Goal: Task Accomplishment & Management: Manage account settings

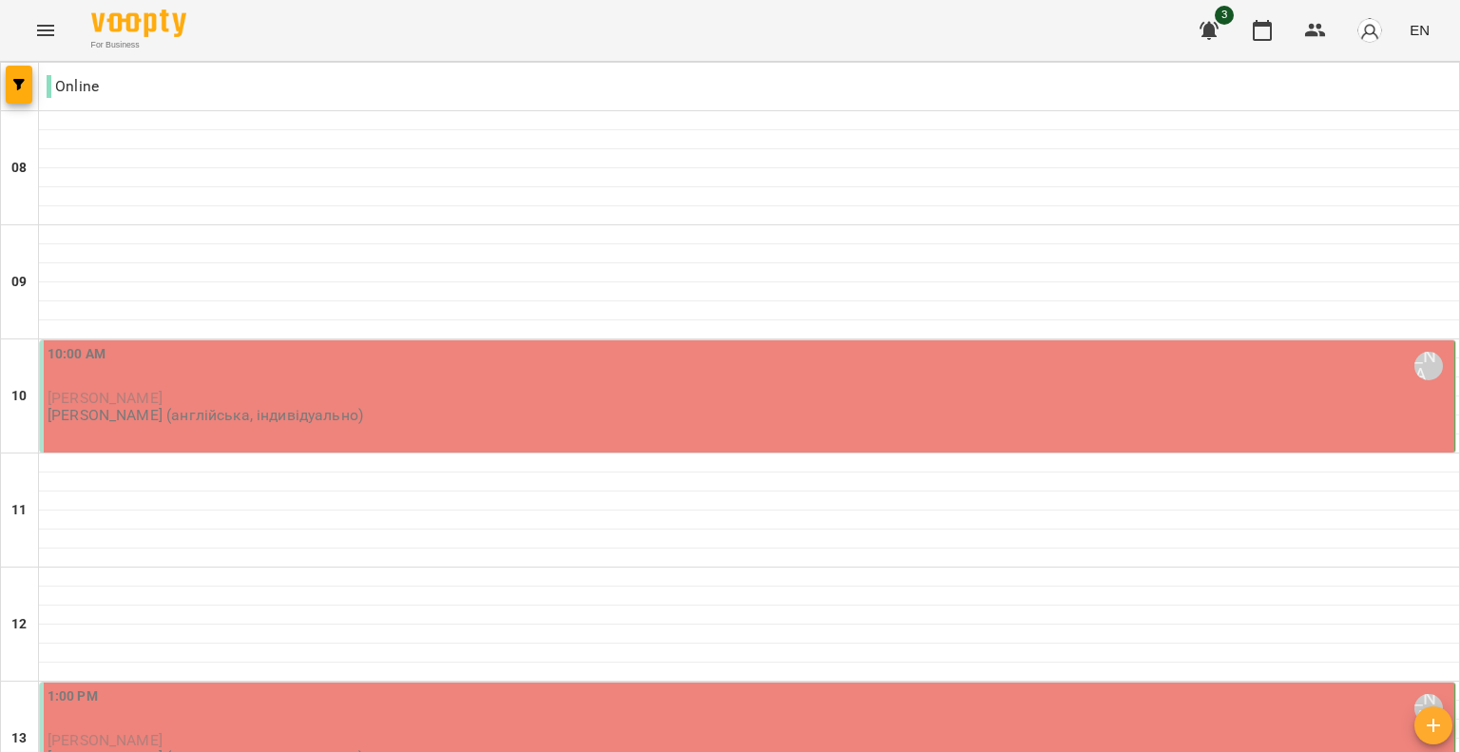
scroll to position [1196, 0]
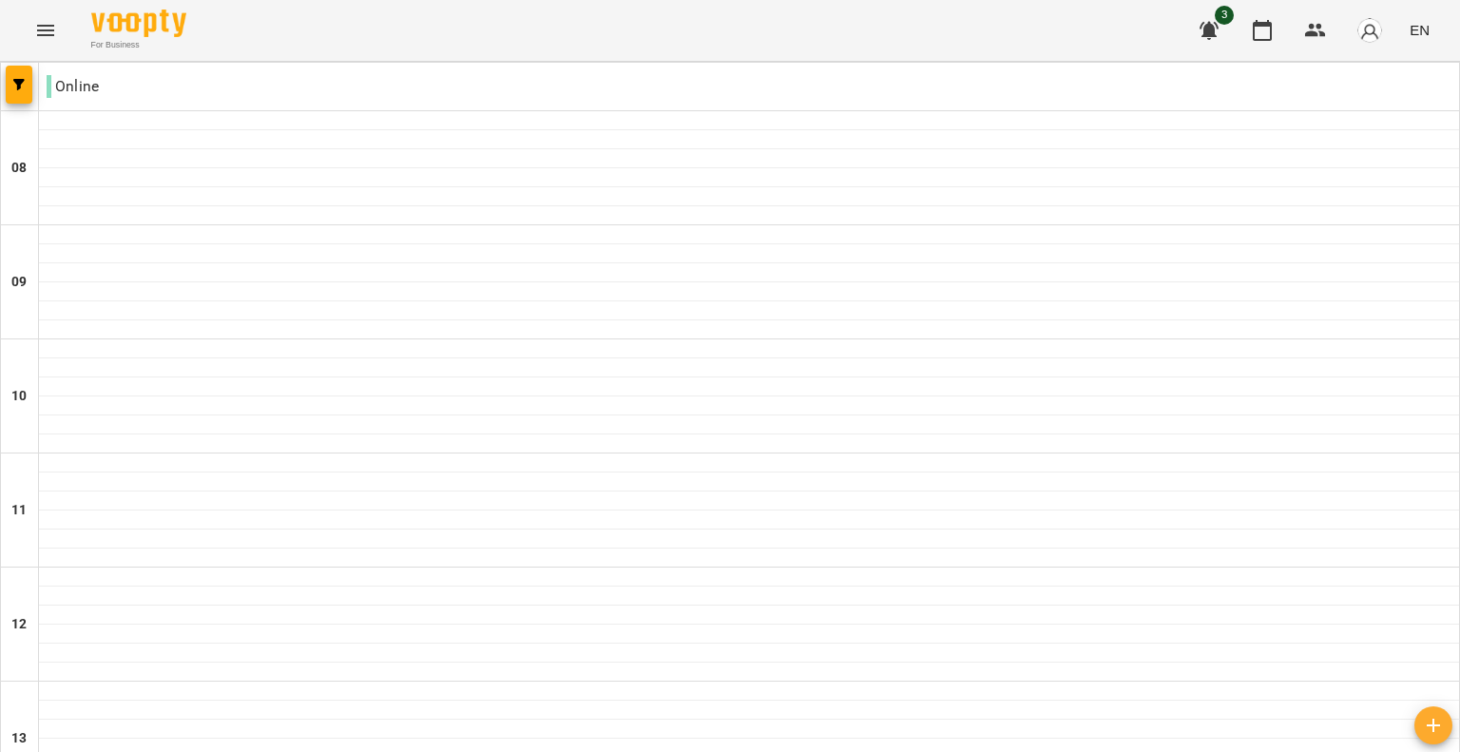
scroll to position [1006, 0]
type input "**********"
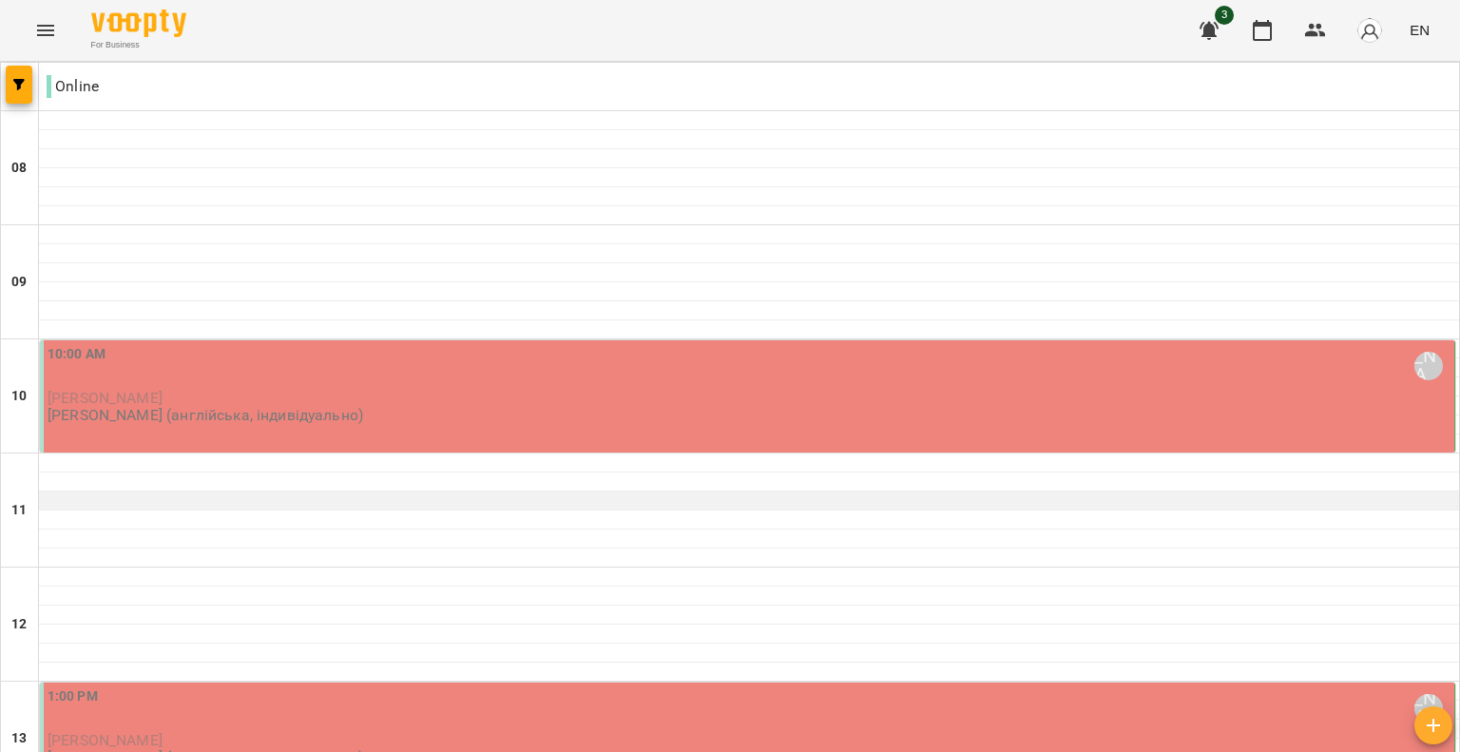
scroll to position [1196, 0]
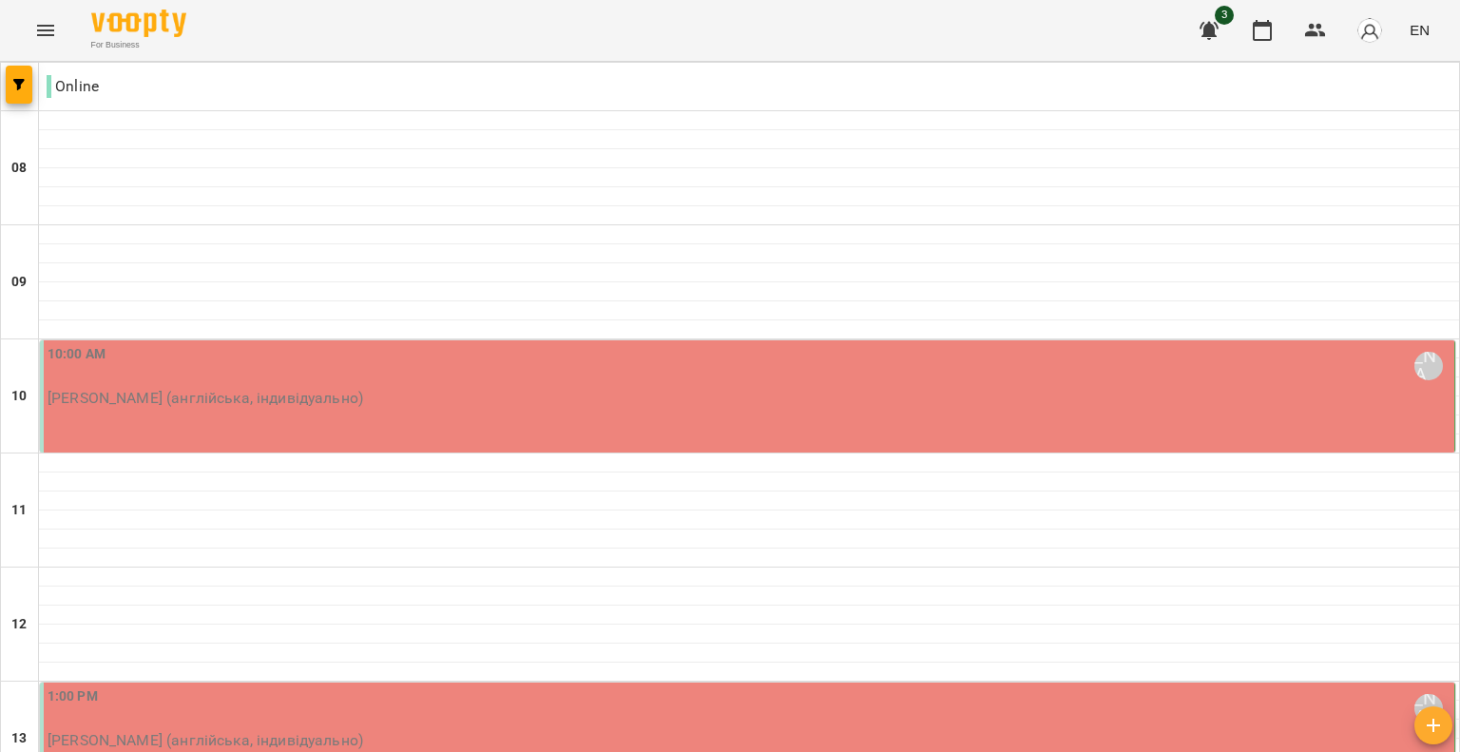
scroll to position [0, 0]
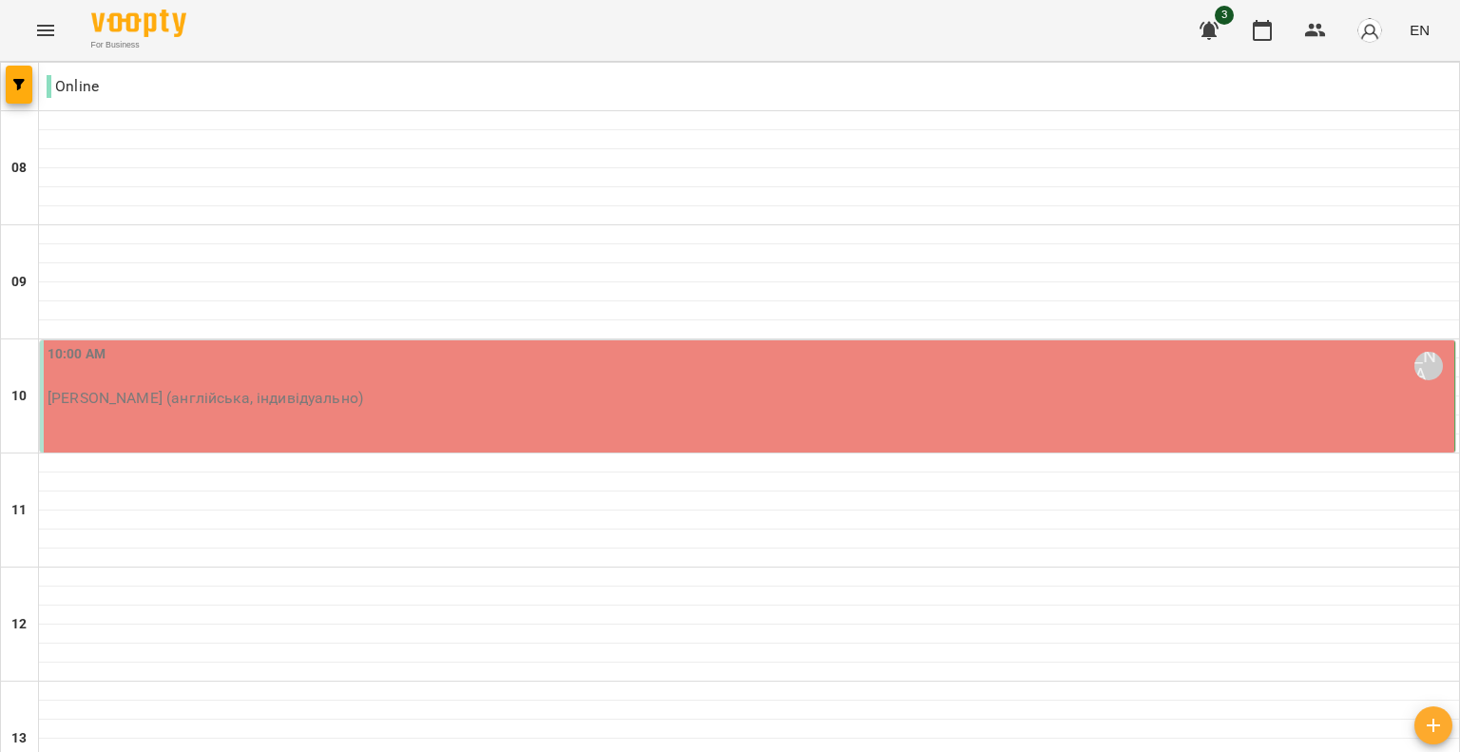
type input "**********"
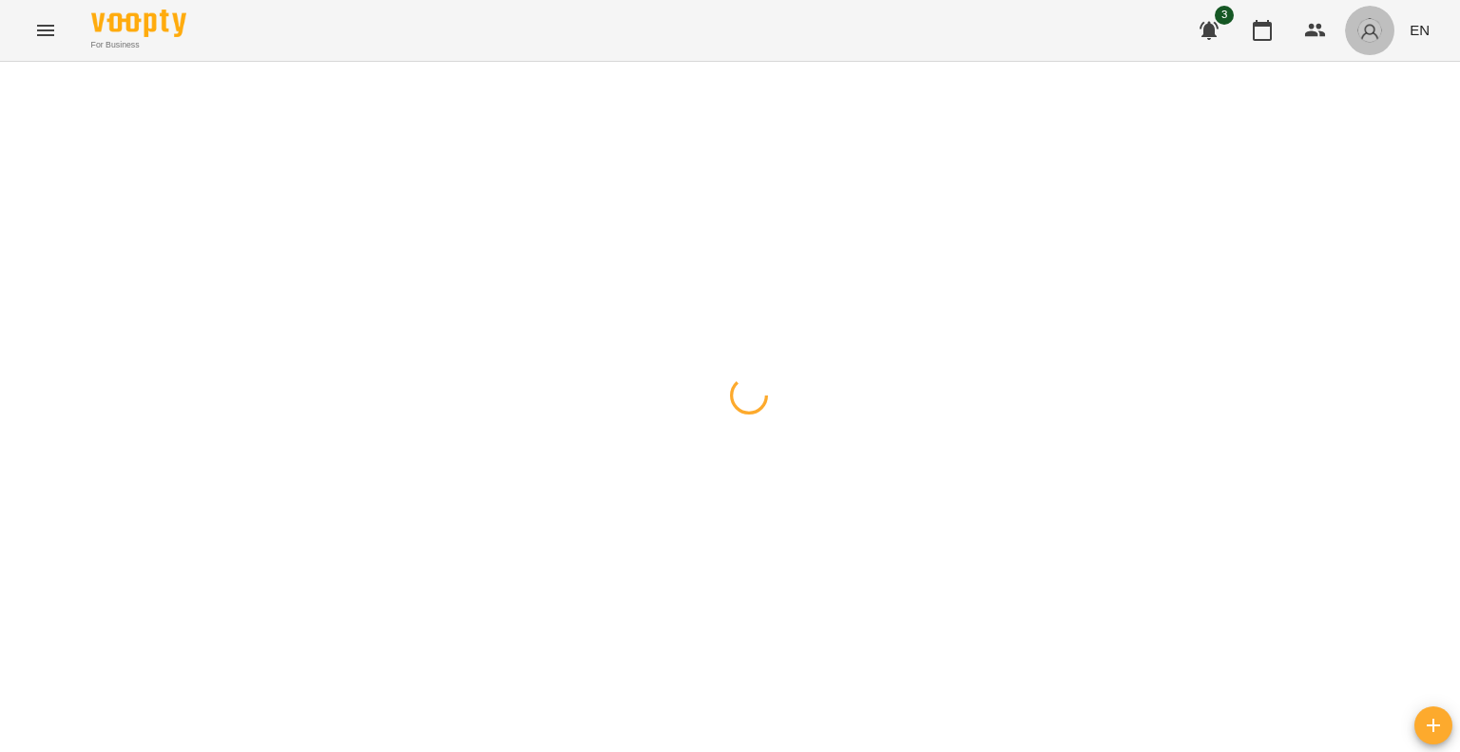
click at [1374, 26] on img "button" at bounding box center [1370, 30] width 27 height 27
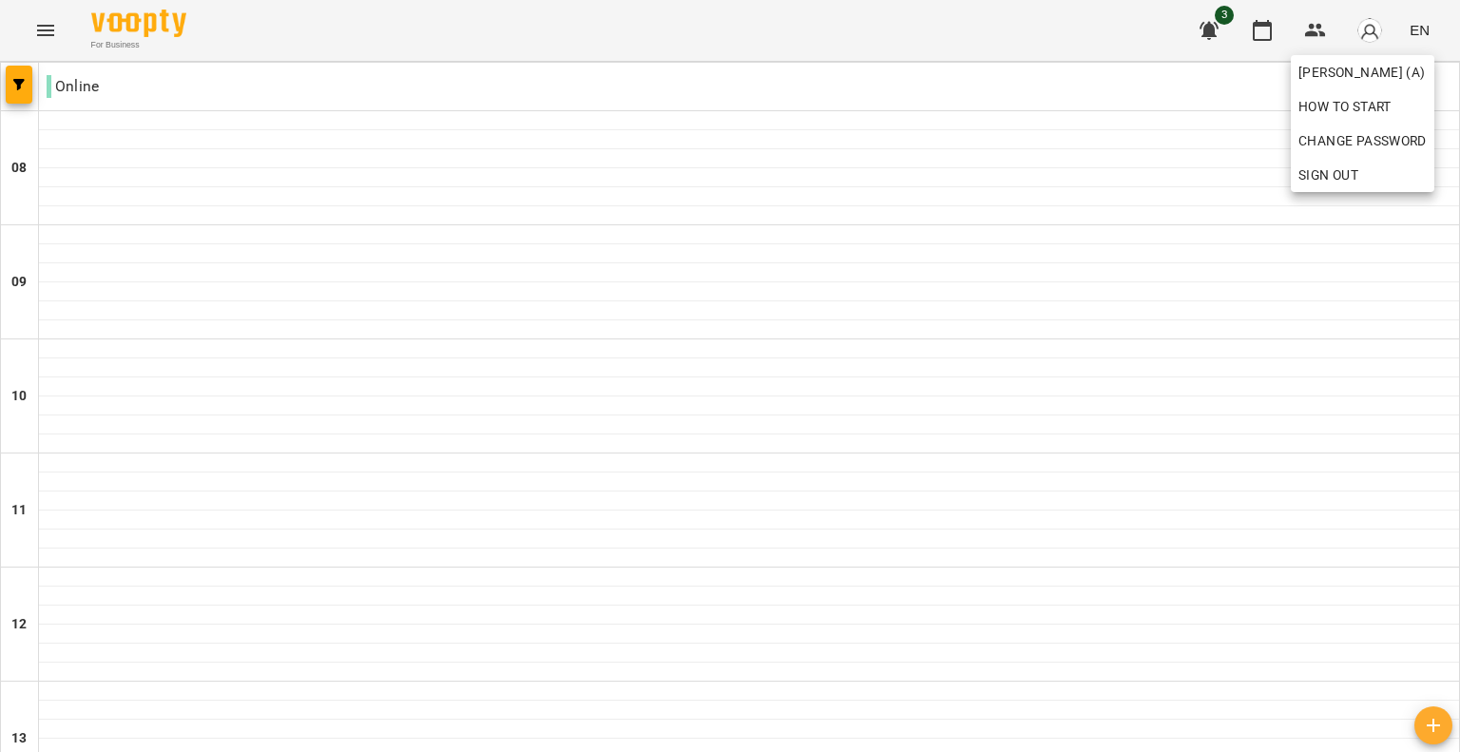
click at [1263, 35] on div at bounding box center [730, 376] width 1460 height 752
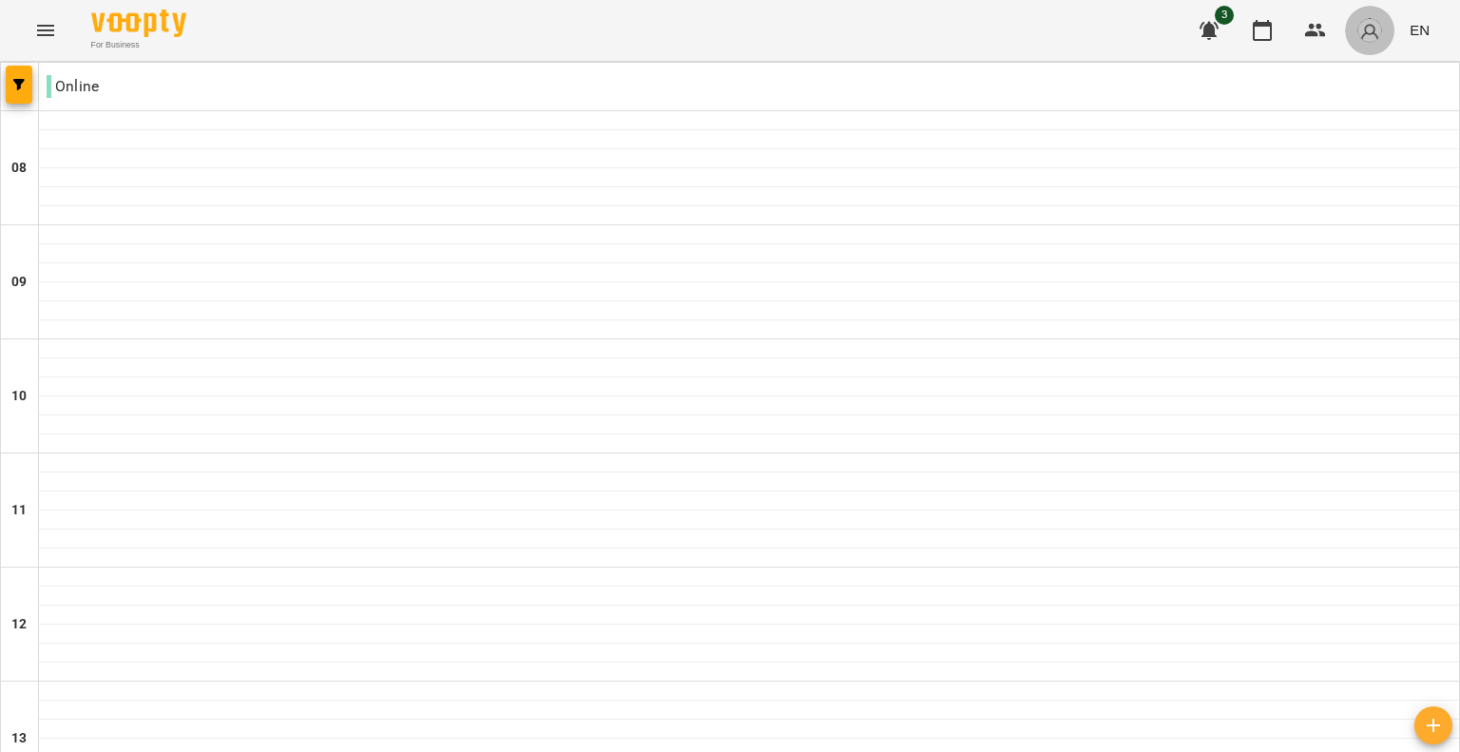
click at [1386, 37] on button "button" at bounding box center [1369, 30] width 49 height 49
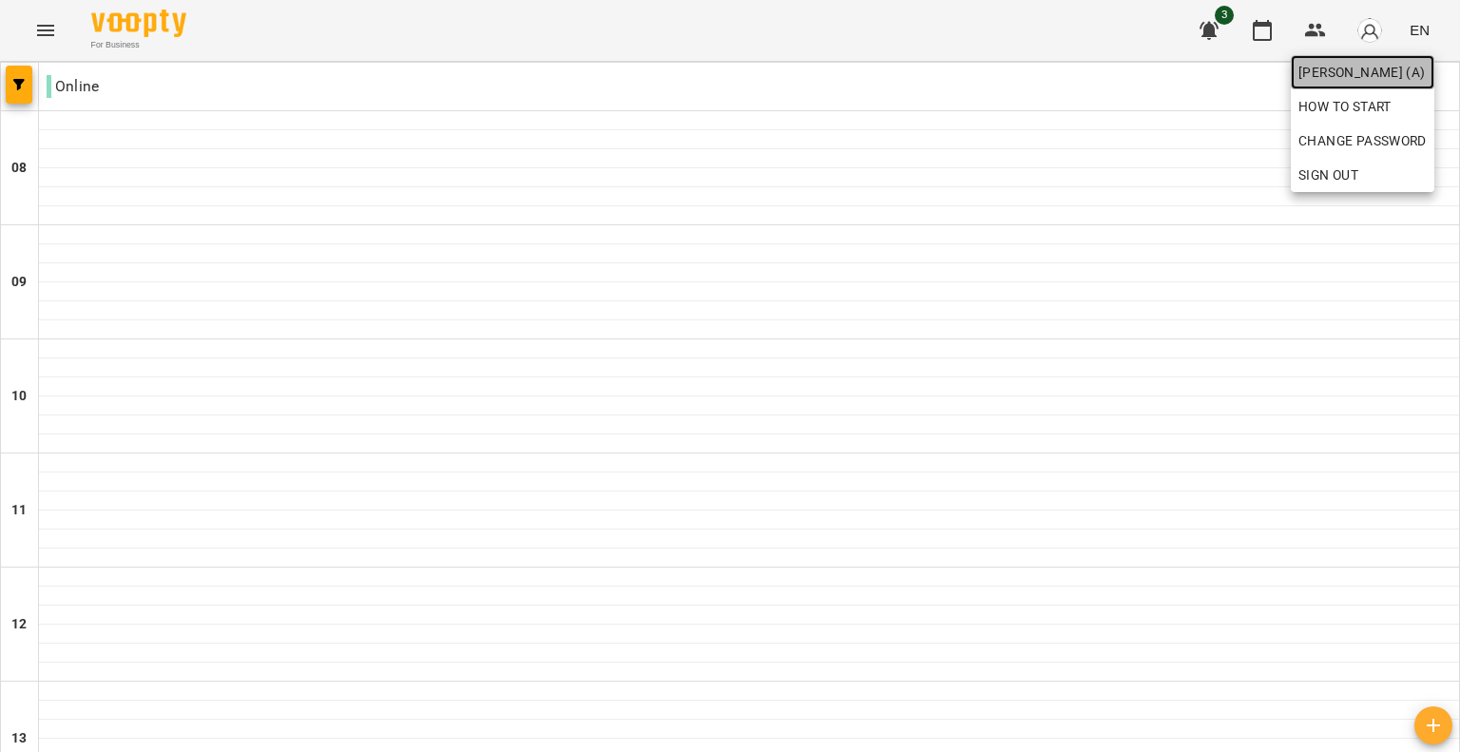
click at [1344, 66] on span "[PERSON_NAME] (а)" at bounding box center [1363, 72] width 128 height 23
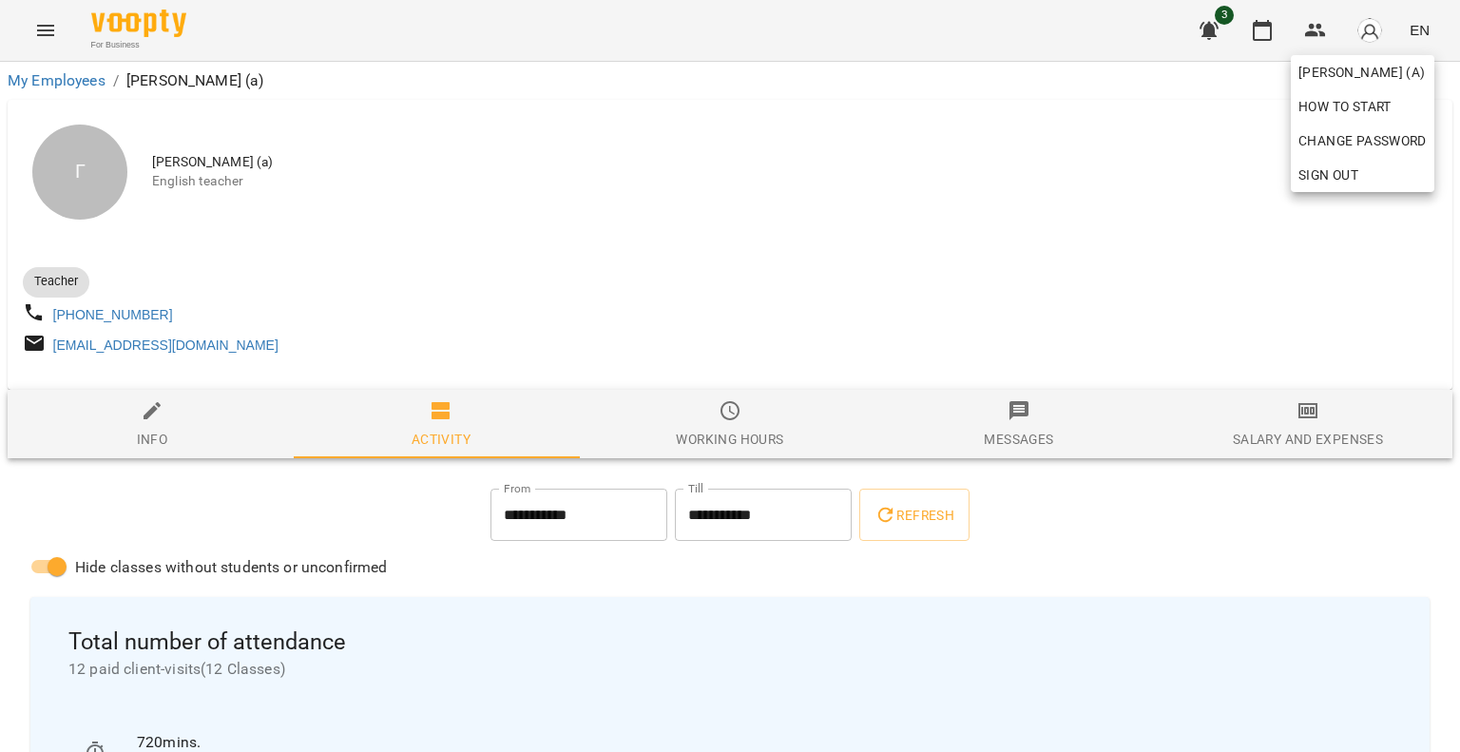
click at [739, 324] on div at bounding box center [730, 376] width 1460 height 752
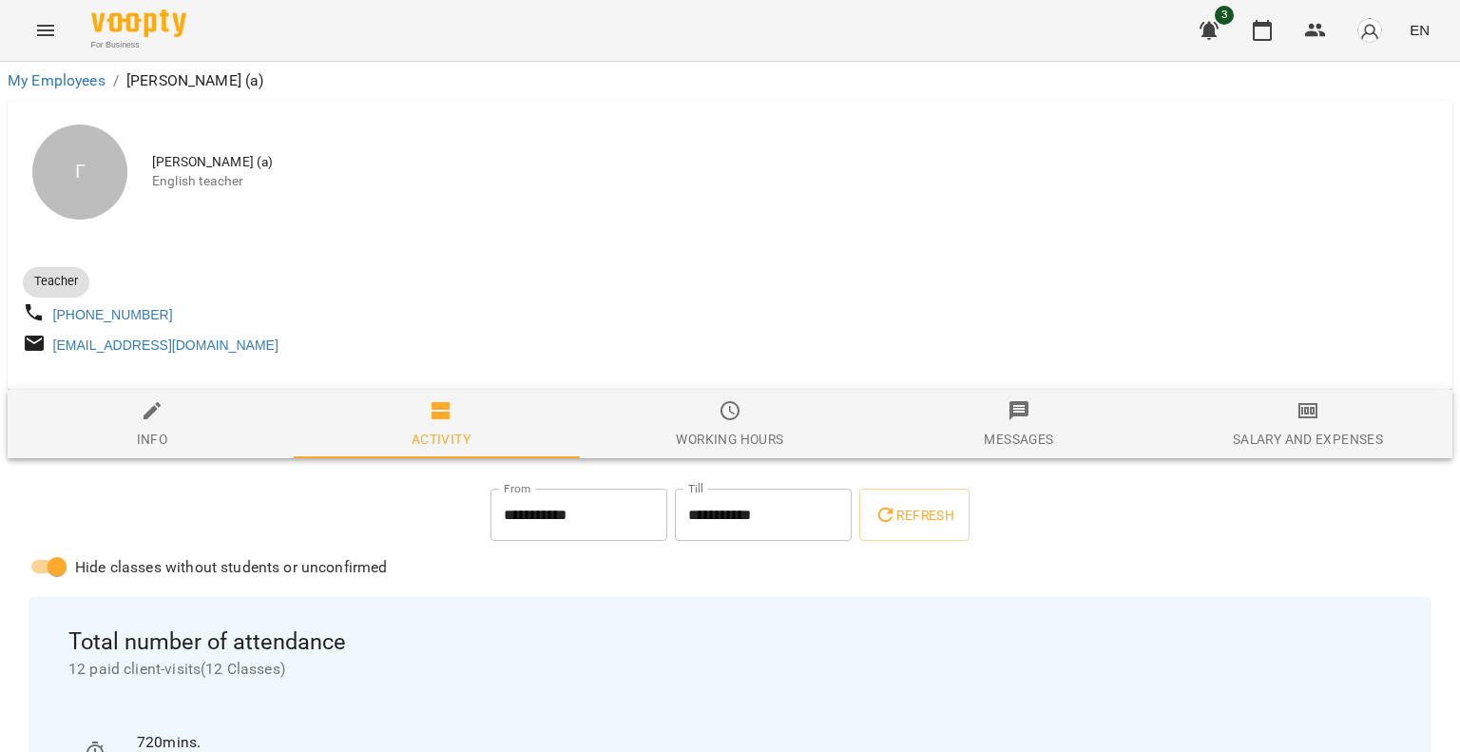
click at [701, 429] on span "Working hours" at bounding box center [730, 424] width 266 height 51
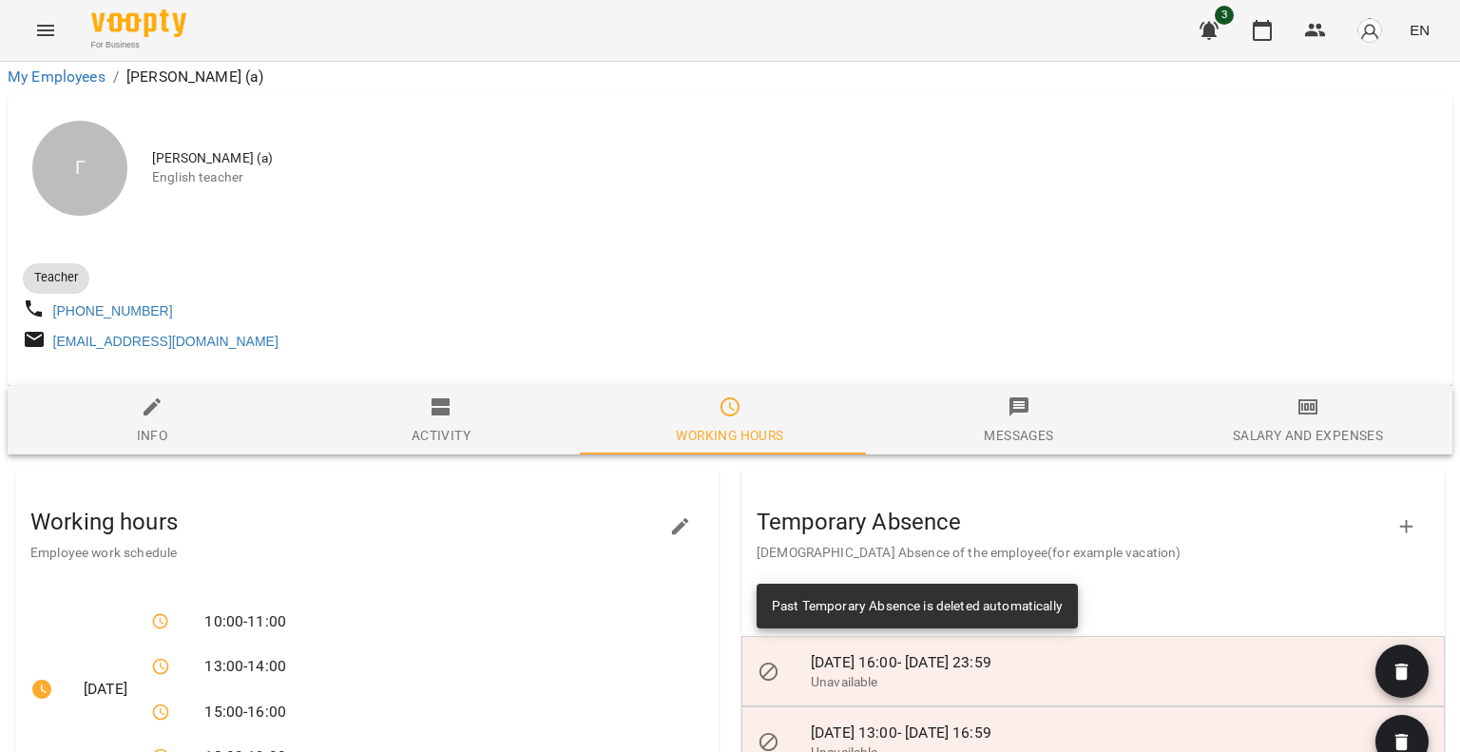
scroll to position [190, 0]
click at [462, 386] on button "Activity" at bounding box center [441, 420] width 289 height 68
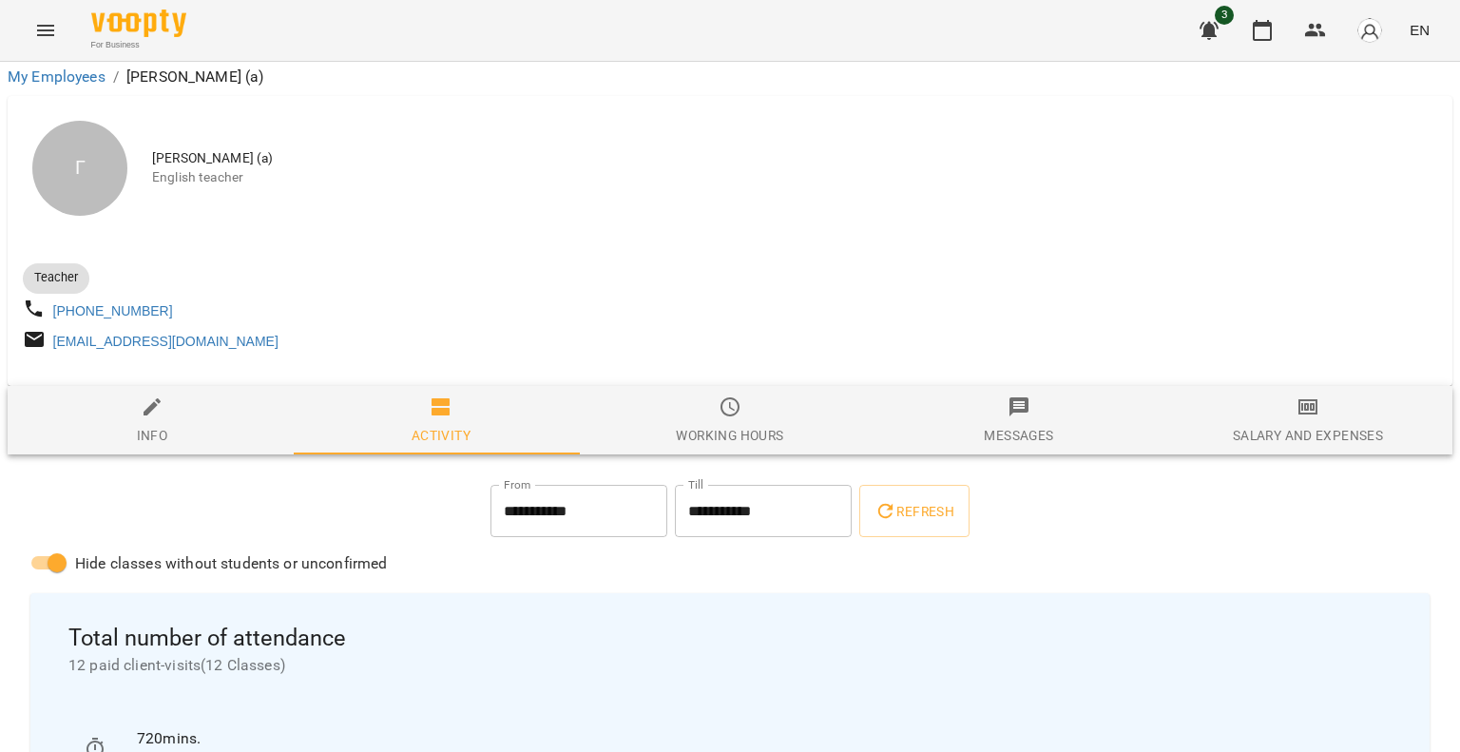
click at [708, 424] on div "Working hours" at bounding box center [729, 435] width 107 height 23
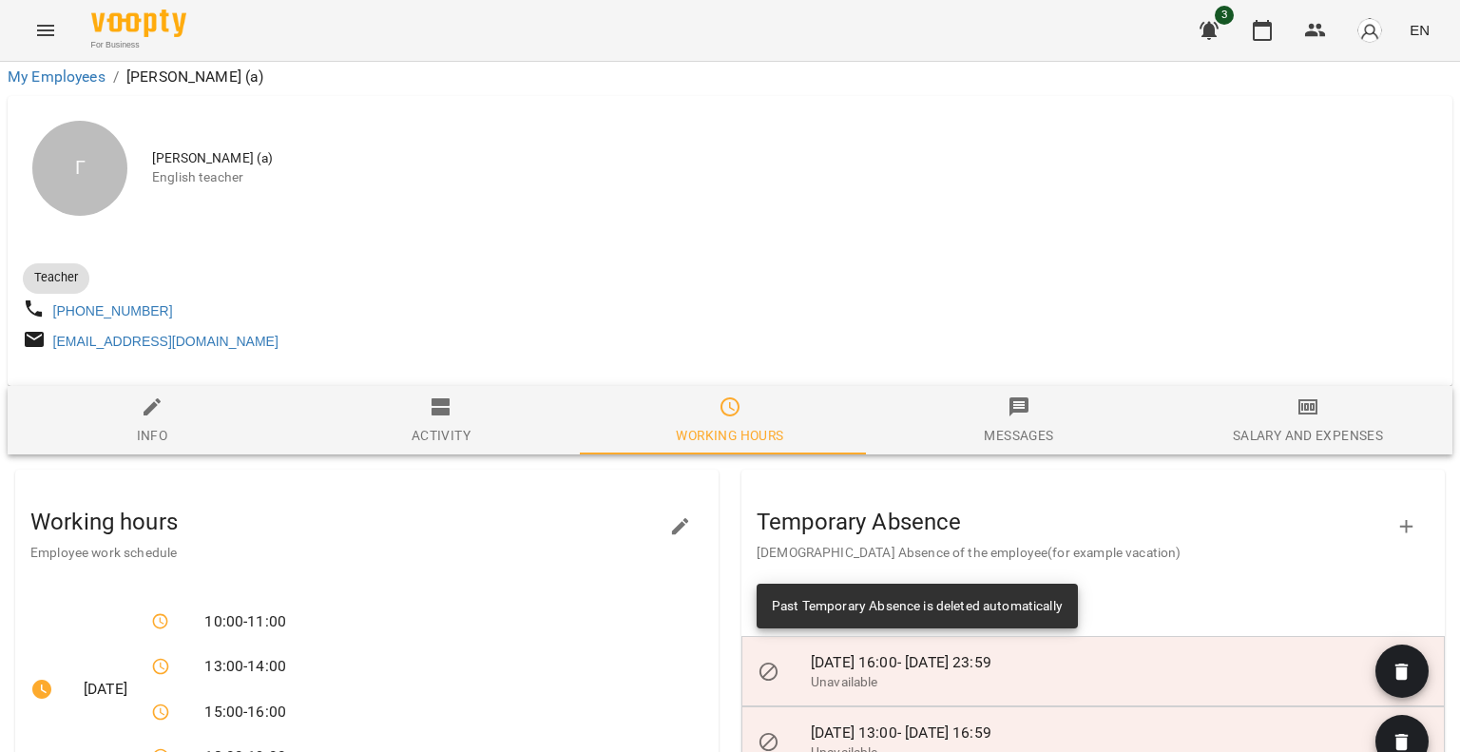
scroll to position [137, 0]
